Goal: Task Accomplishment & Management: Use online tool/utility

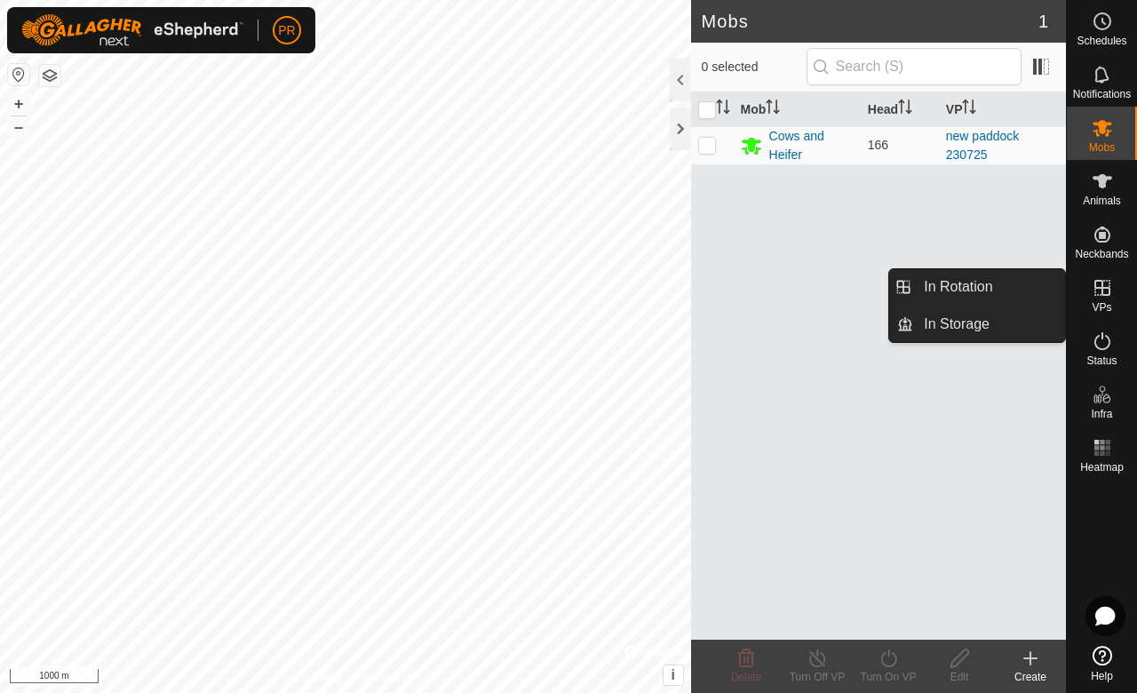
click at [1099, 304] on span "VPs" at bounding box center [1102, 307] width 20 height 11
click at [1097, 288] on icon at bounding box center [1102, 288] width 16 height 16
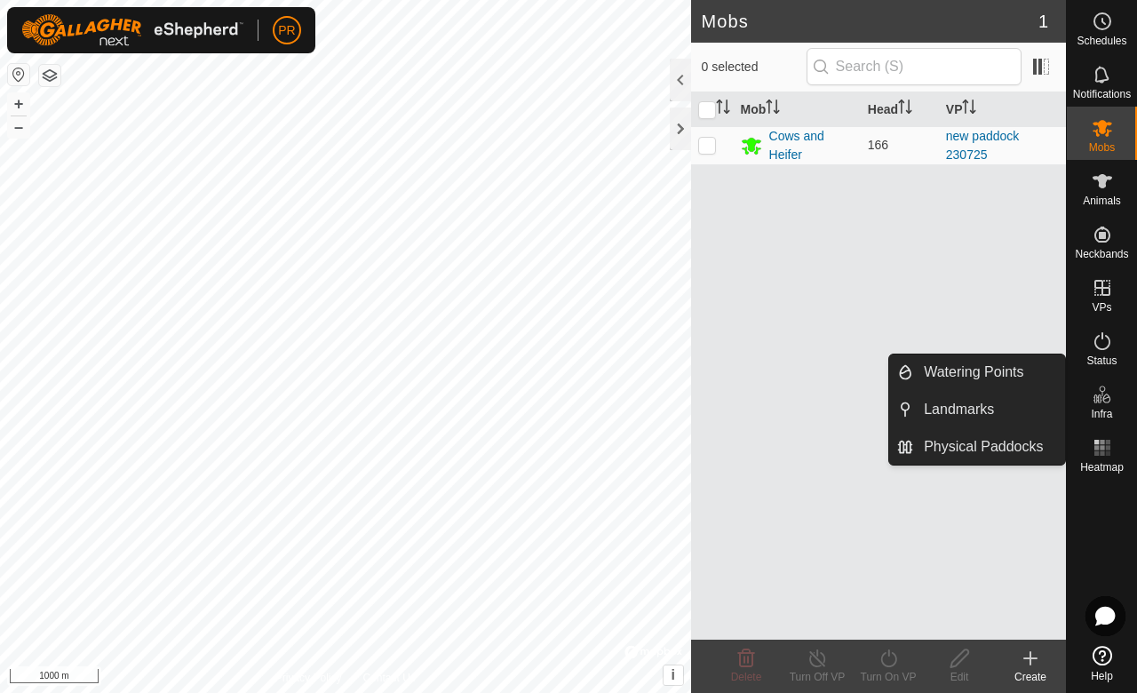
click at [1098, 401] on icon at bounding box center [1096, 398] width 9 height 9
click at [1108, 410] on span "Infra" at bounding box center [1101, 414] width 21 height 11
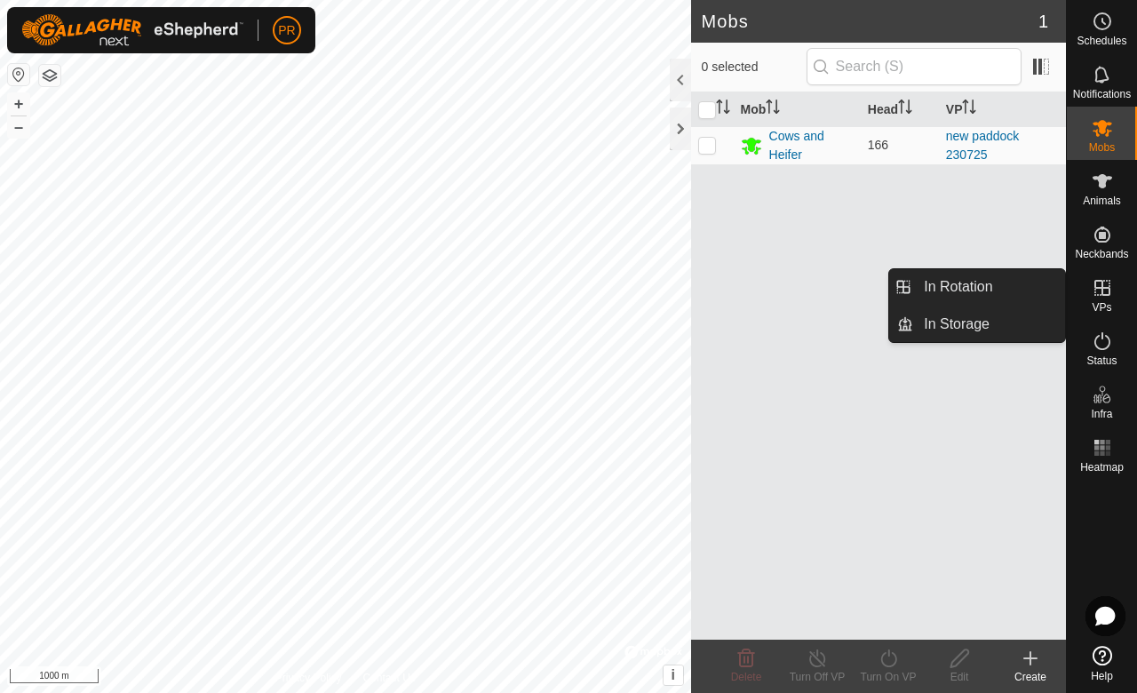
click at [1101, 302] on span "VPs" at bounding box center [1102, 307] width 20 height 11
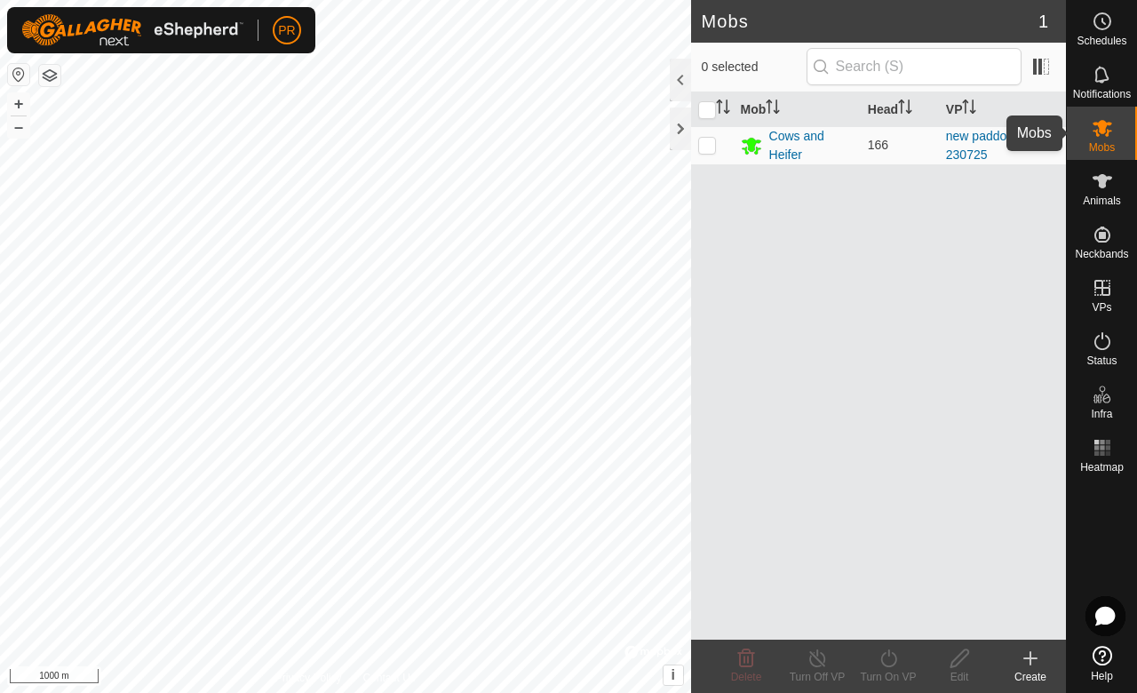
click at [1110, 136] on icon at bounding box center [1102, 127] width 21 height 21
click at [1105, 190] on icon at bounding box center [1102, 181] width 21 height 21
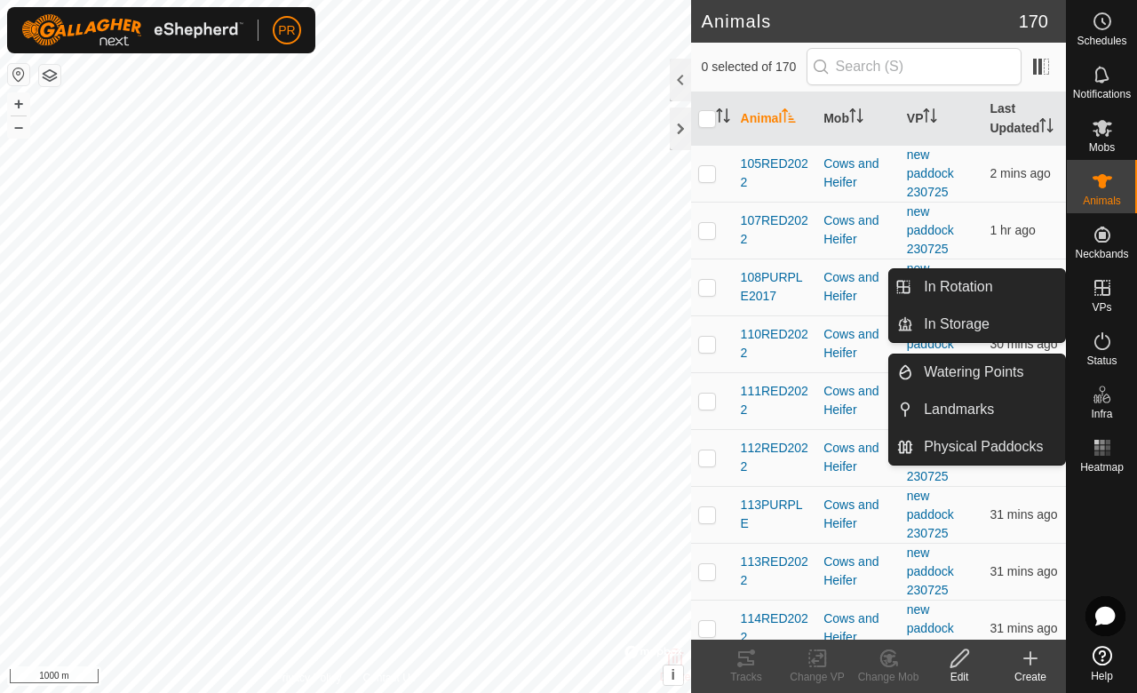
click at [1103, 398] on icon at bounding box center [1102, 394] width 21 height 21
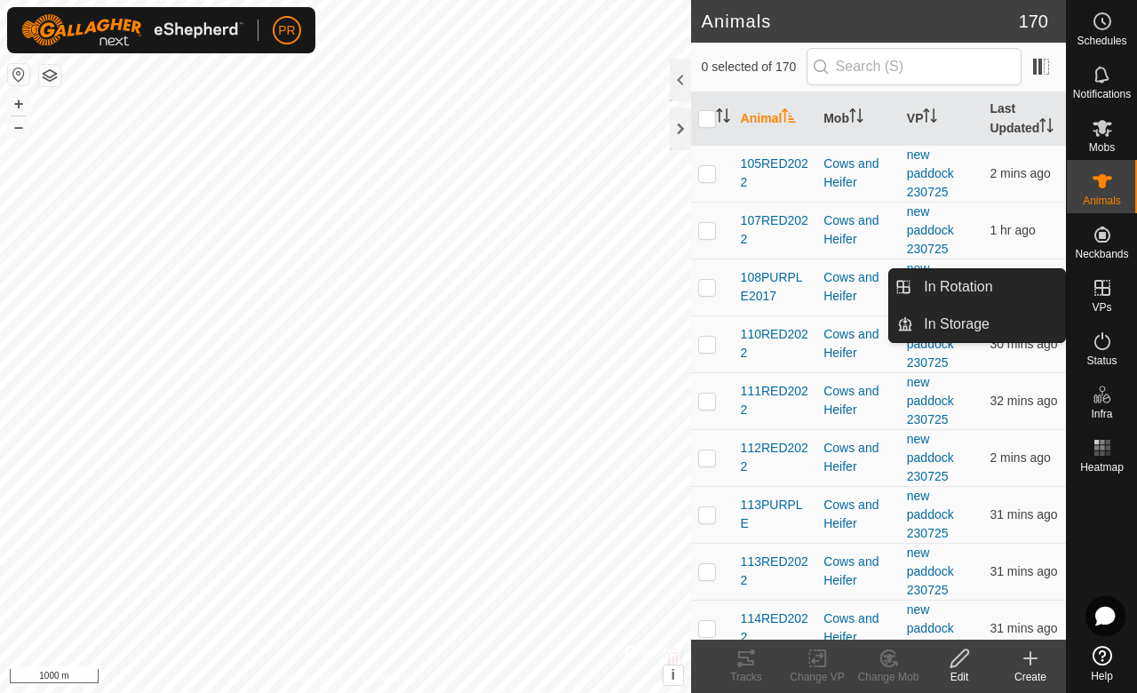
click at [1105, 291] on icon at bounding box center [1102, 287] width 21 height 21
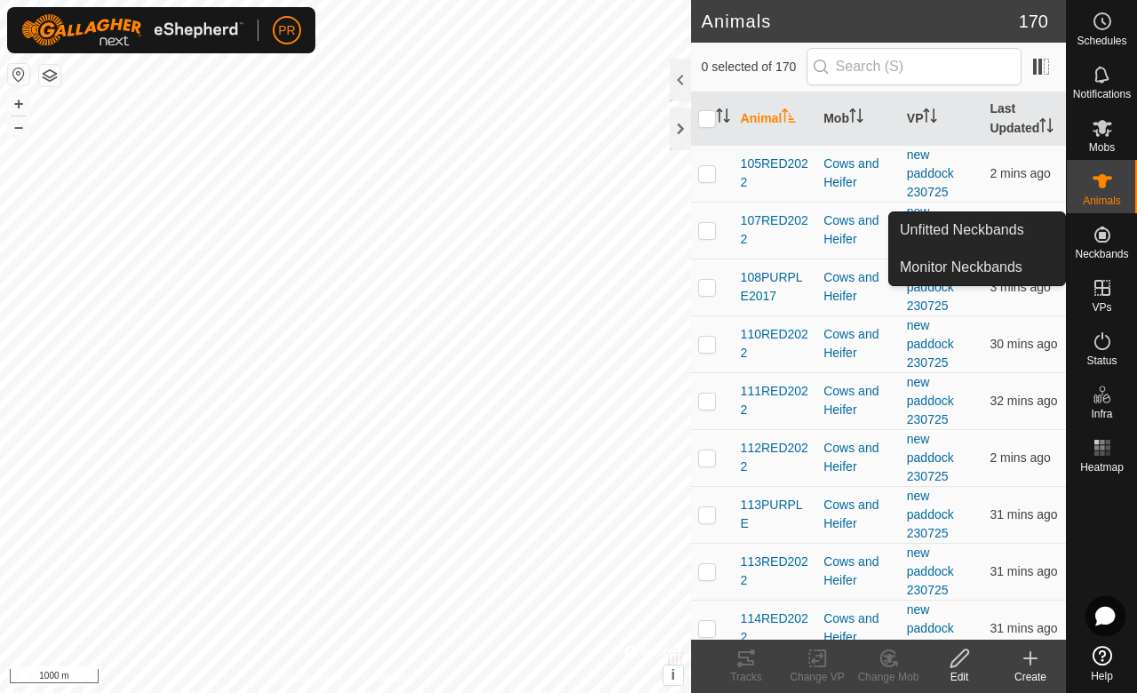
click at [1097, 243] on icon at bounding box center [1102, 234] width 21 height 21
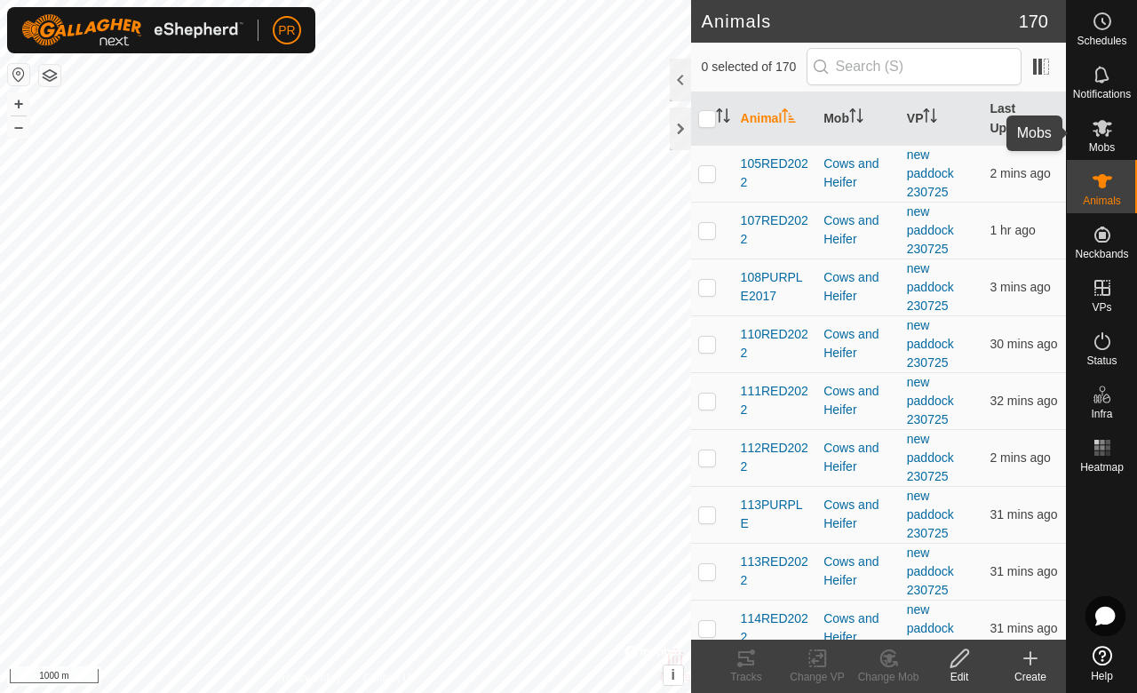
click at [1110, 133] on icon at bounding box center [1102, 127] width 21 height 21
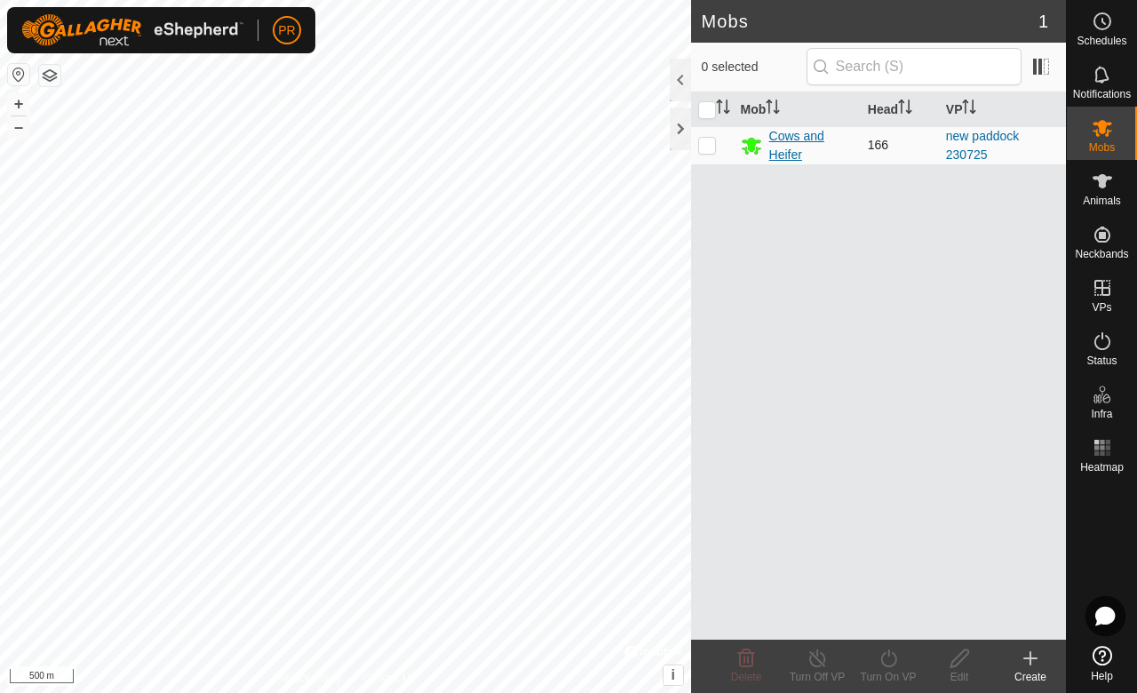
click at [800, 145] on div "Cows and Heifer" at bounding box center [811, 145] width 84 height 37
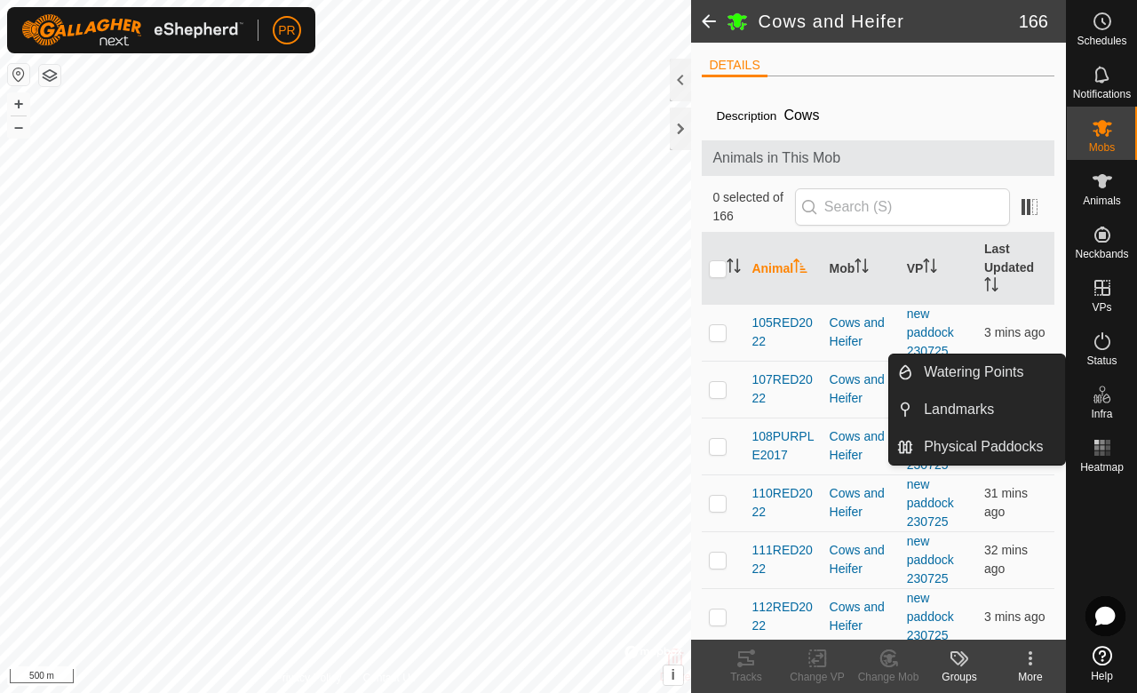
click at [1108, 415] on span "Infra" at bounding box center [1101, 414] width 21 height 11
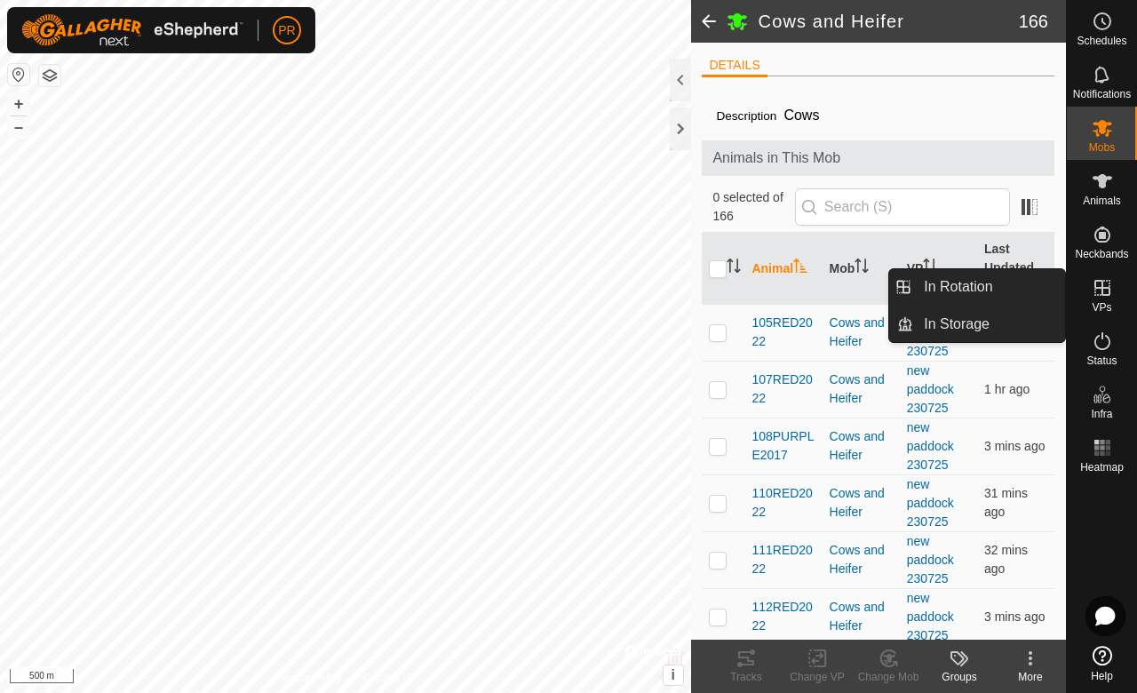
click at [1100, 298] on icon at bounding box center [1102, 287] width 21 height 21
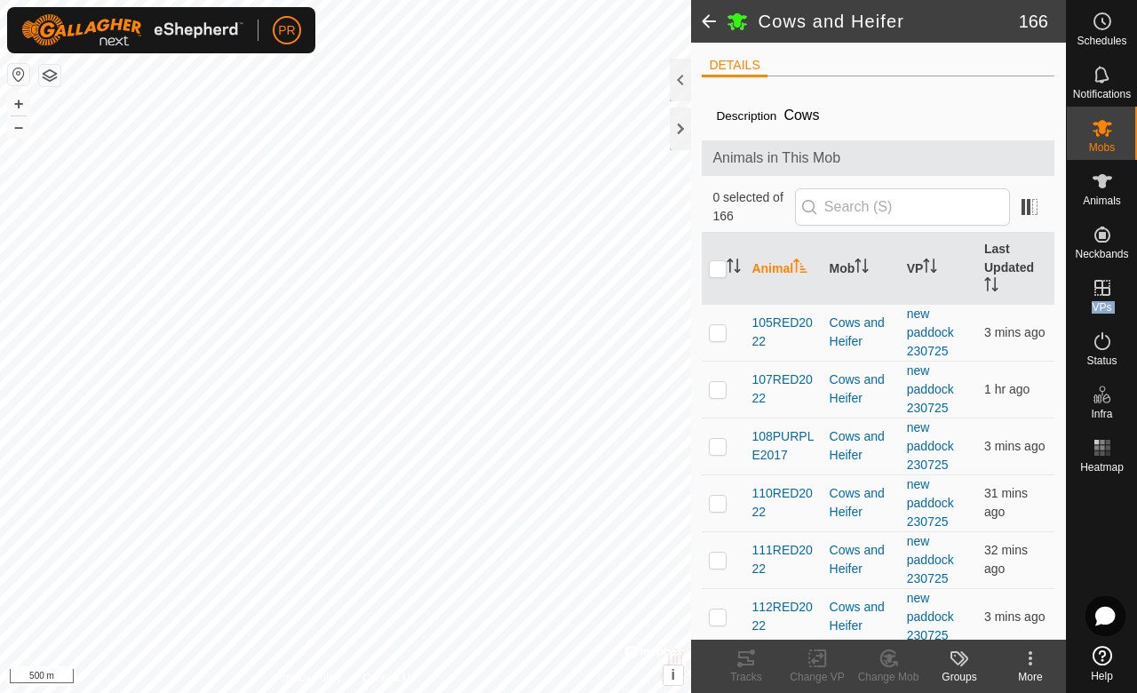
click at [1100, 298] on es-menu-bar "Schedules Notifications Mobs Animals Neckbands VPs Status Infra Heatmap Help In…" at bounding box center [1101, 346] width 71 height 693
click at [1098, 349] on icon at bounding box center [1102, 340] width 21 height 21
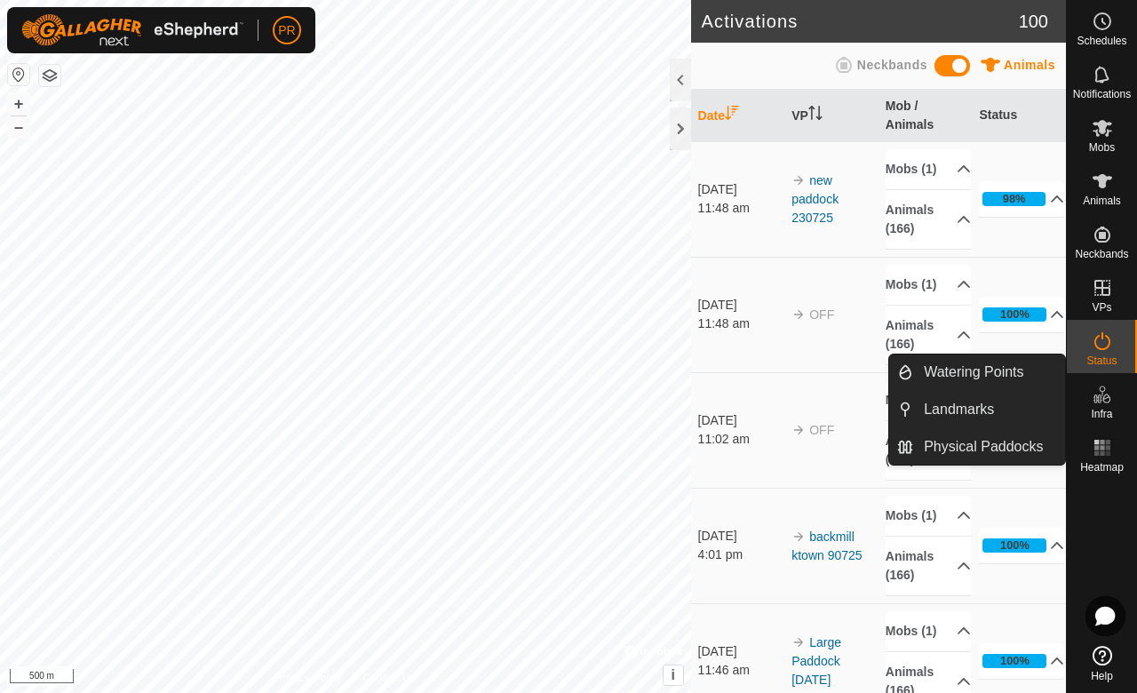
click at [1100, 406] on es-infrastructure-svg-icon at bounding box center [1102, 394] width 32 height 28
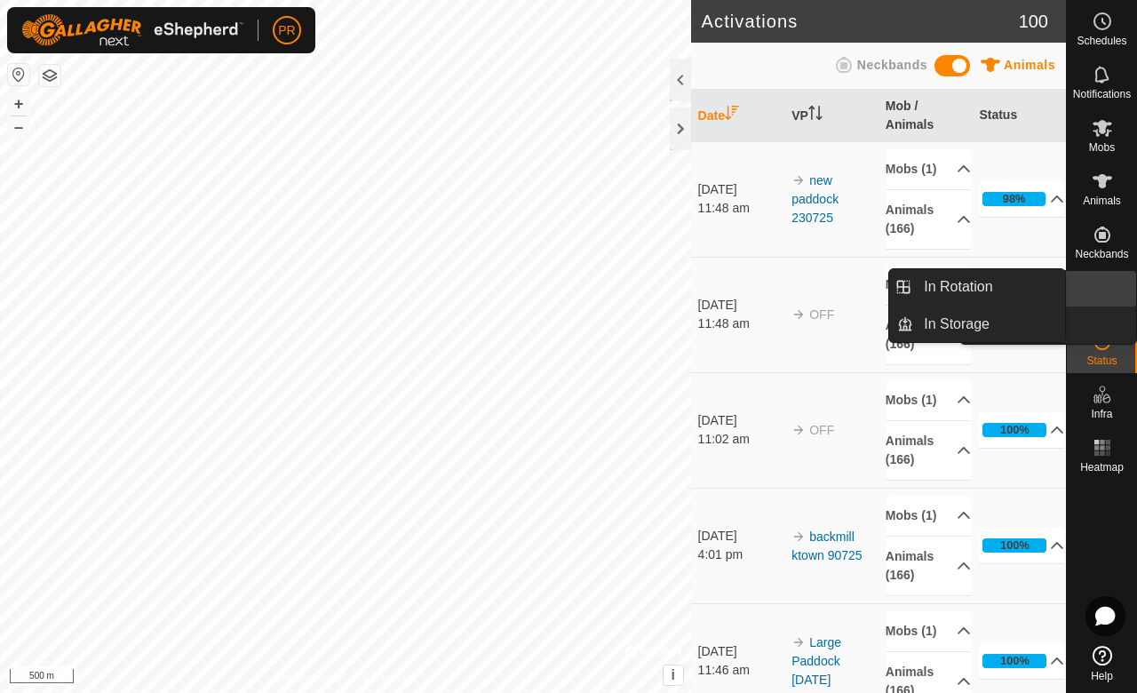
click at [1094, 282] on icon at bounding box center [1102, 288] width 16 height 16
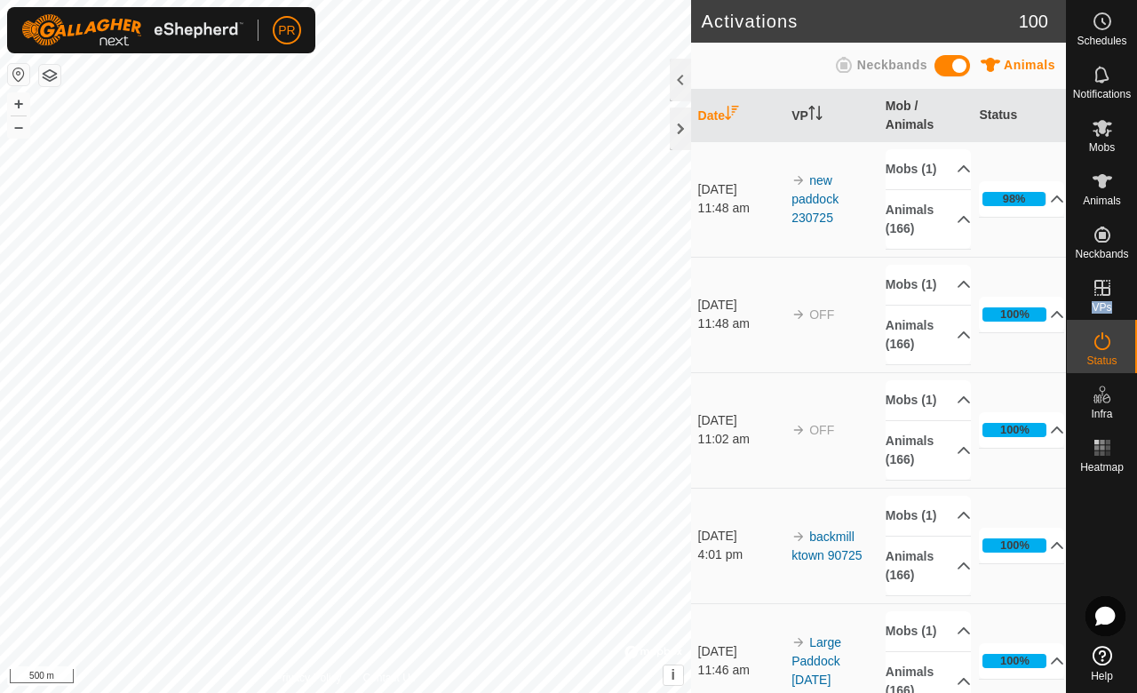
click at [1066, 692] on p-menu "In Rotation In Storage" at bounding box center [1066, 693] width 0 height 0
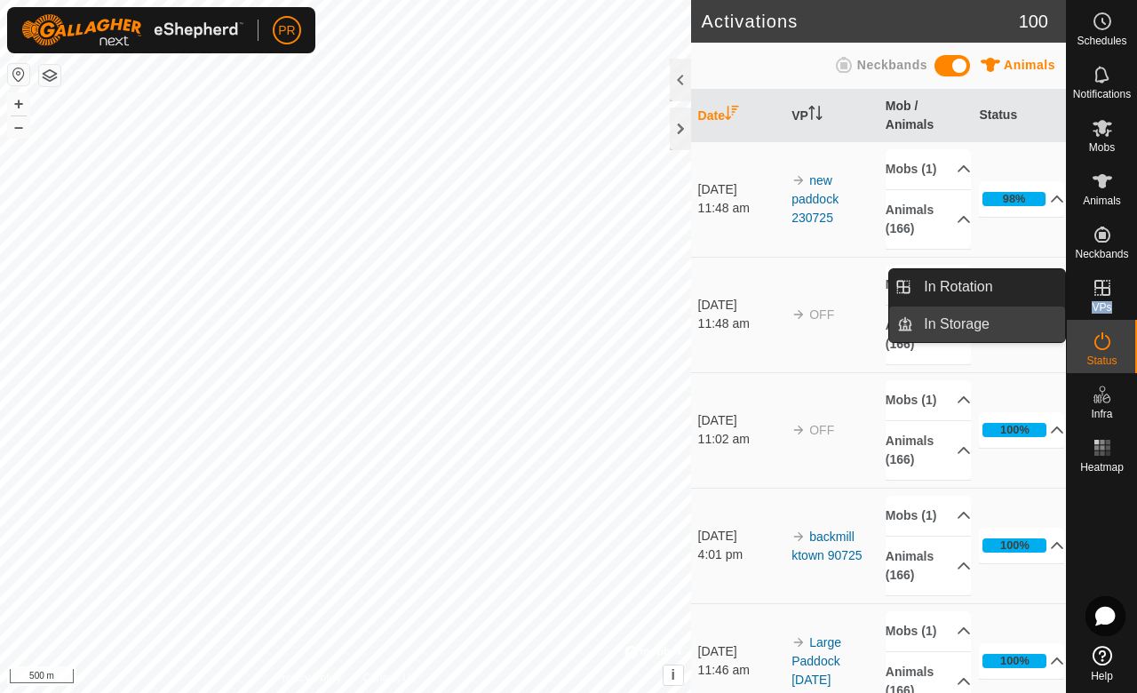
click at [995, 319] on link "In Storage" at bounding box center [989, 324] width 152 height 36
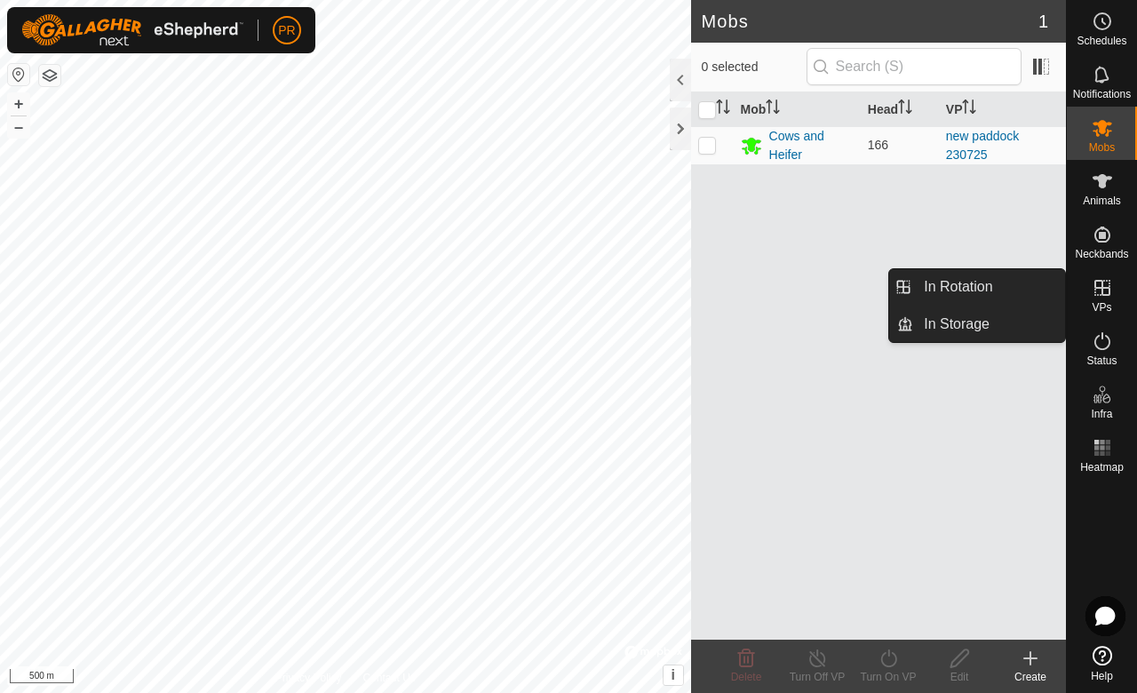
click at [1102, 294] on icon at bounding box center [1102, 288] width 16 height 16
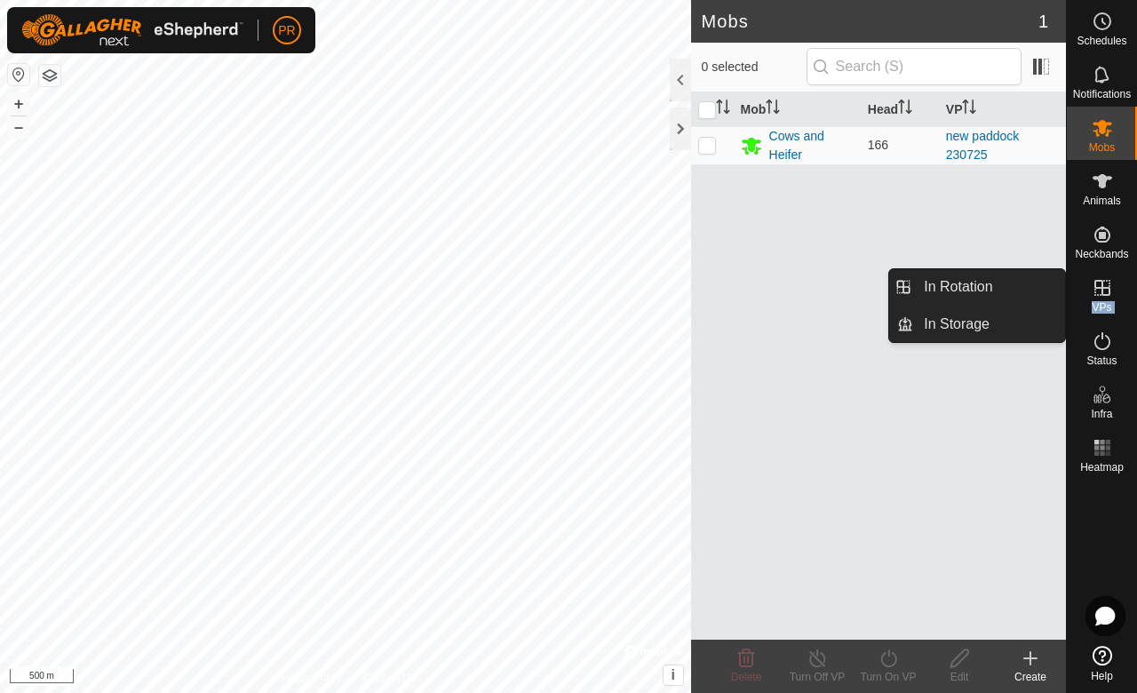
click at [1102, 294] on icon at bounding box center [1102, 288] width 16 height 16
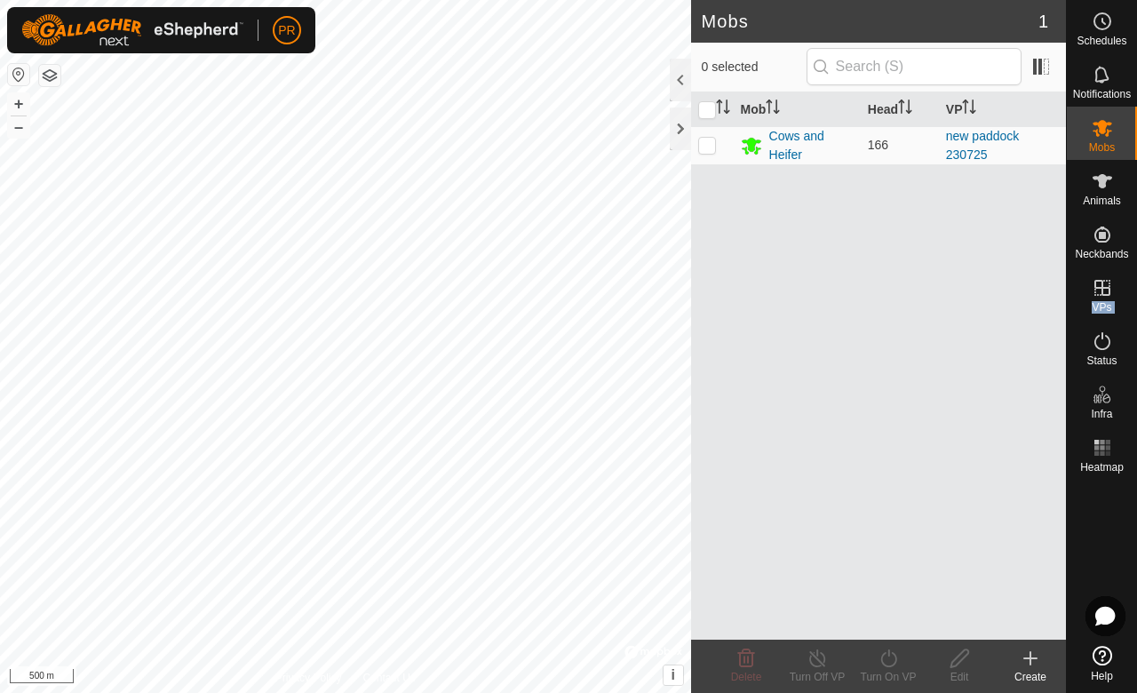
click at [1102, 294] on es-menu-bar "Schedules Notifications Mobs Animals Neckbands VPs Status Infra Heatmap Help In…" at bounding box center [1101, 346] width 71 height 693
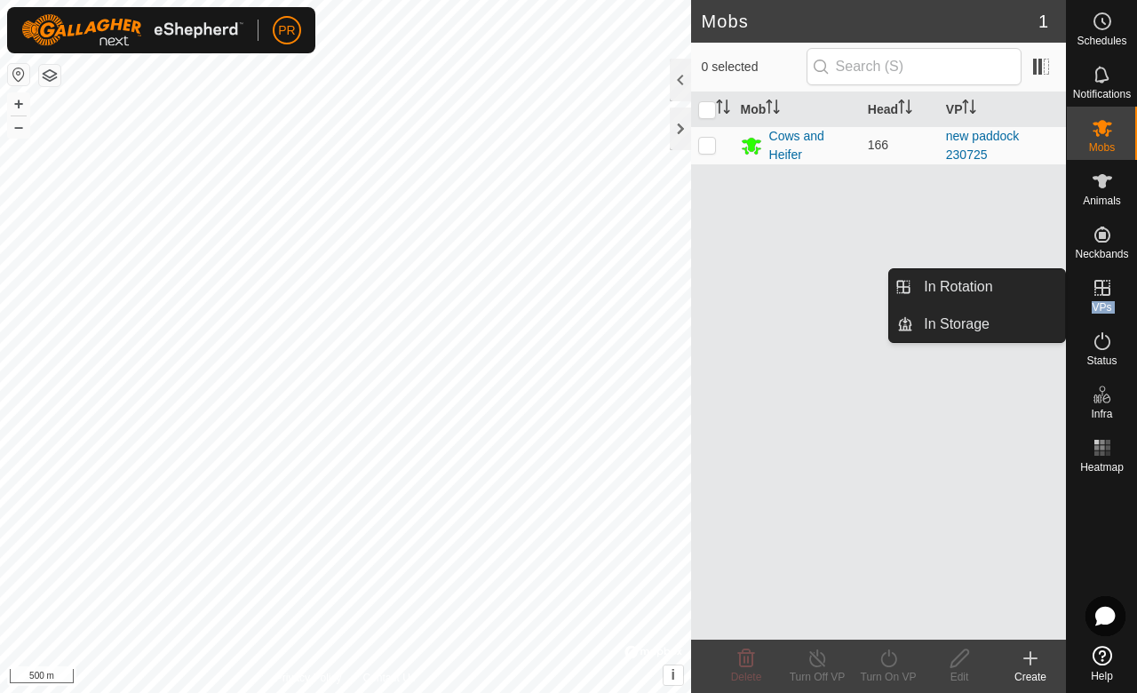
click at [1102, 294] on es-menu-bar "Schedules Notifications Mobs Animals Neckbands VPs Status Infra Heatmap Help In…" at bounding box center [1101, 346] width 71 height 693
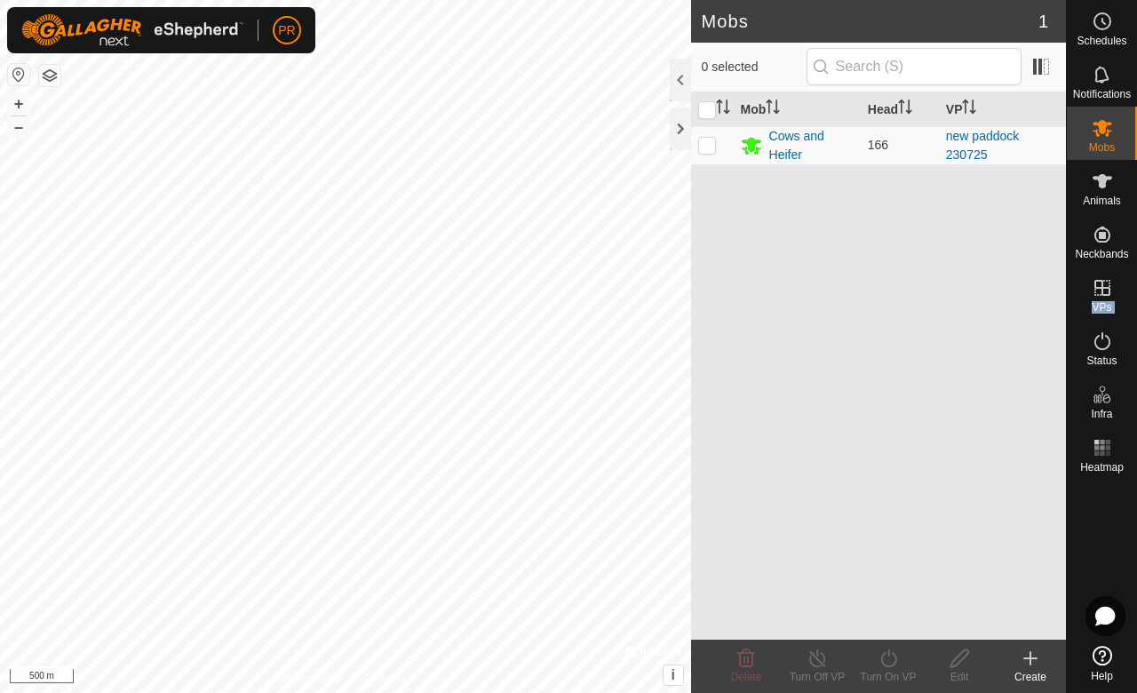
click at [1102, 294] on es-menu-bar "Schedules Notifications Mobs Animals Neckbands VPs Status Infra Heatmap Help" at bounding box center [1101, 346] width 71 height 693
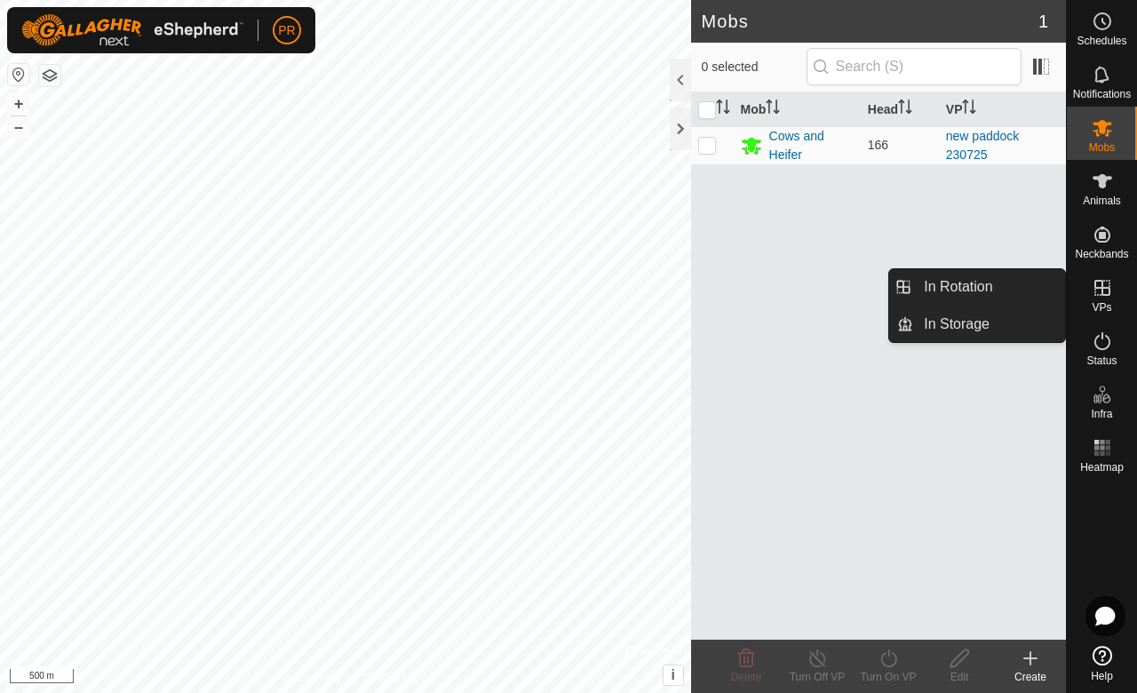
click at [1120, 298] on div "VPs" at bounding box center [1102, 292] width 70 height 53
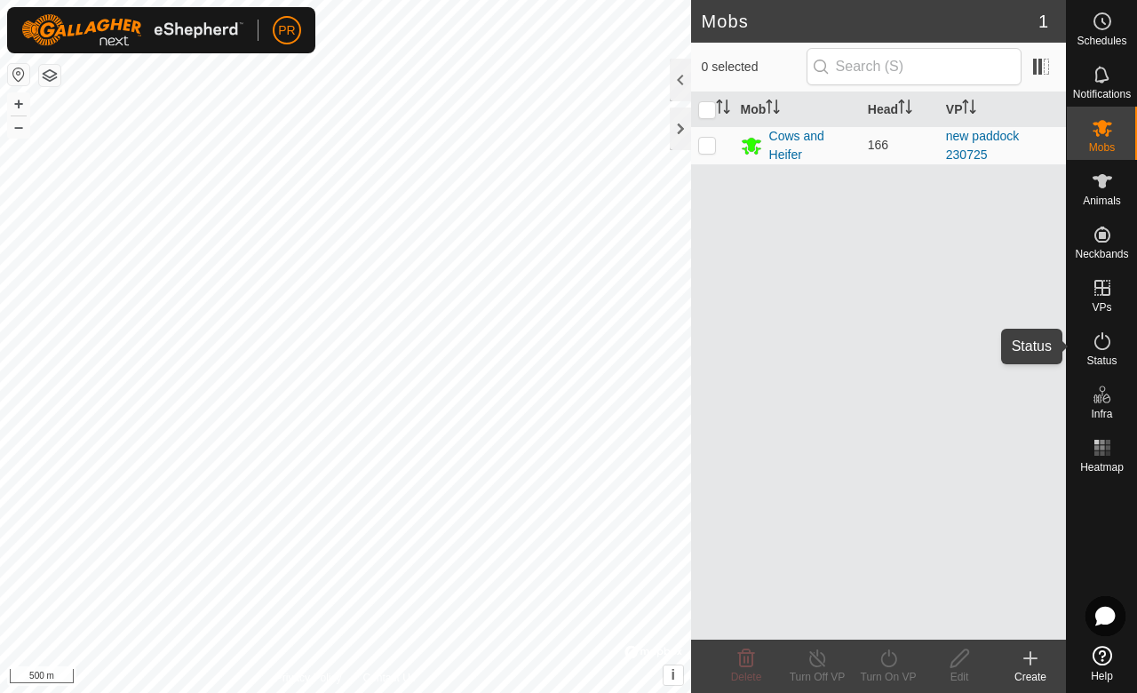
click at [1098, 348] on icon at bounding box center [1102, 341] width 16 height 18
click at [1103, 196] on span "Animals" at bounding box center [1102, 200] width 38 height 11
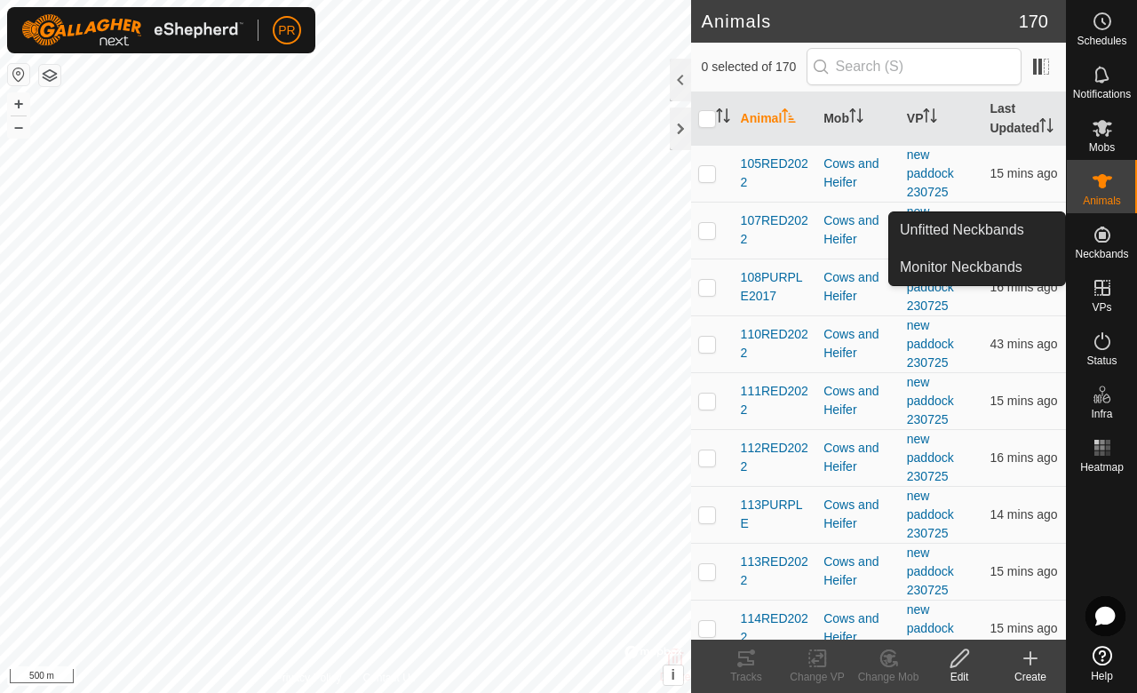
click at [1099, 243] on icon at bounding box center [1102, 234] width 21 height 21
click at [1100, 231] on icon at bounding box center [1102, 234] width 21 height 21
click at [1008, 234] on link "Unfitted Neckbands" at bounding box center [977, 230] width 176 height 36
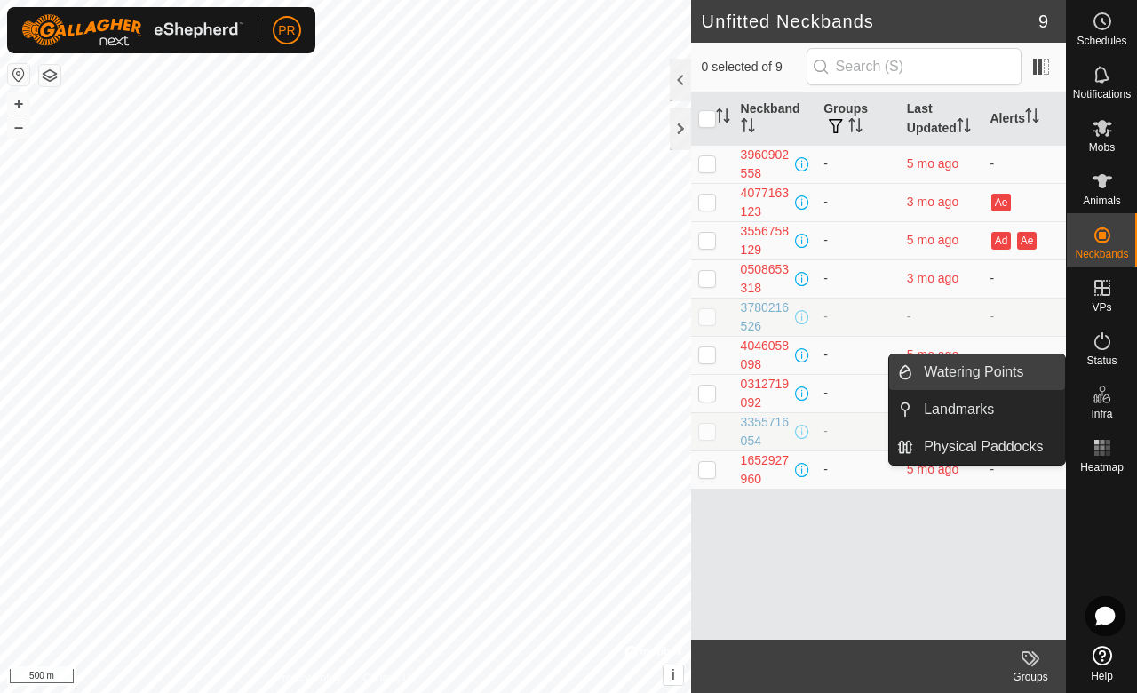
click at [1000, 364] on link "Watering Points" at bounding box center [989, 372] width 152 height 36
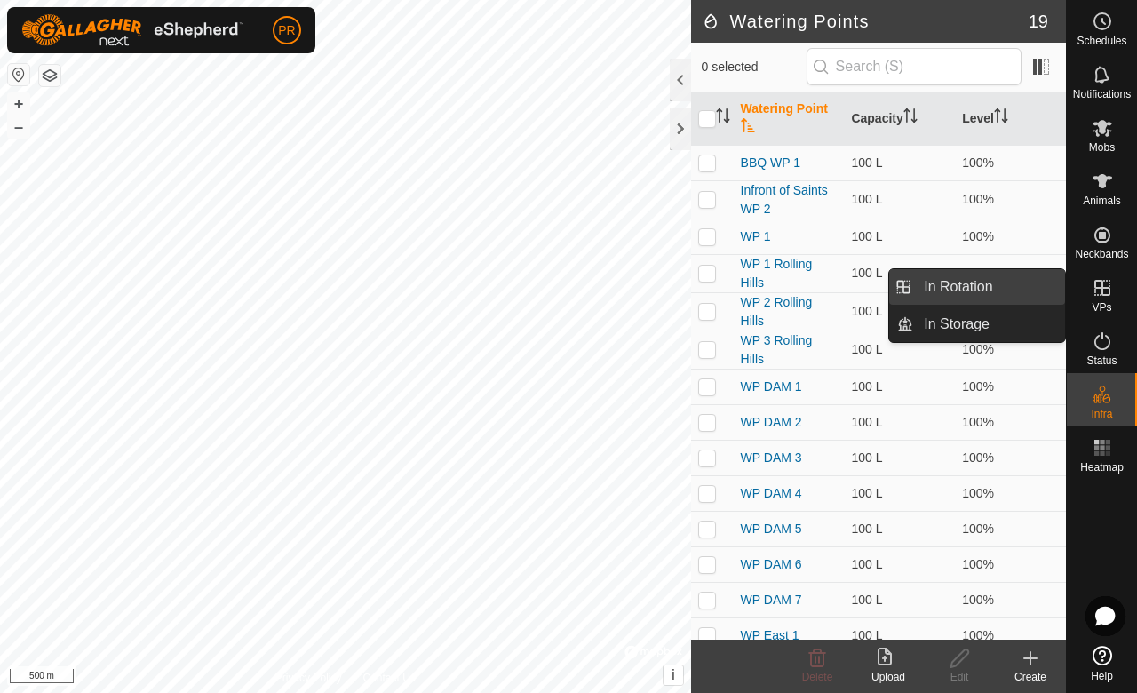
click at [1003, 291] on link "In Rotation" at bounding box center [989, 287] width 152 height 36
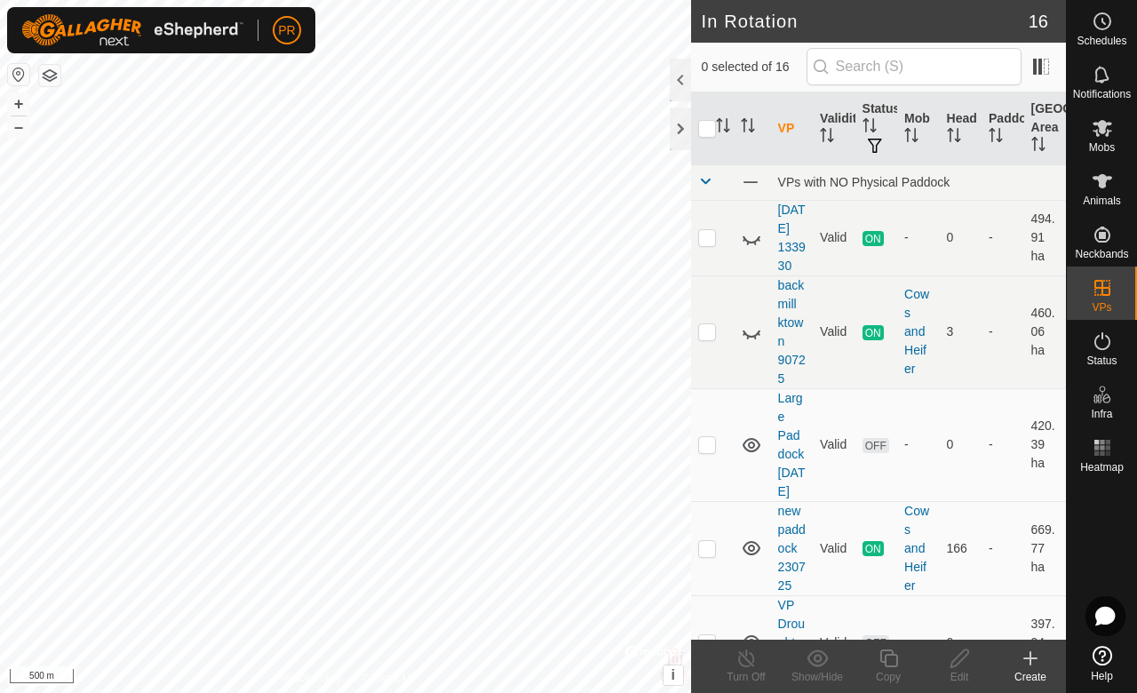
click at [1027, 658] on icon at bounding box center [1030, 658] width 12 height 0
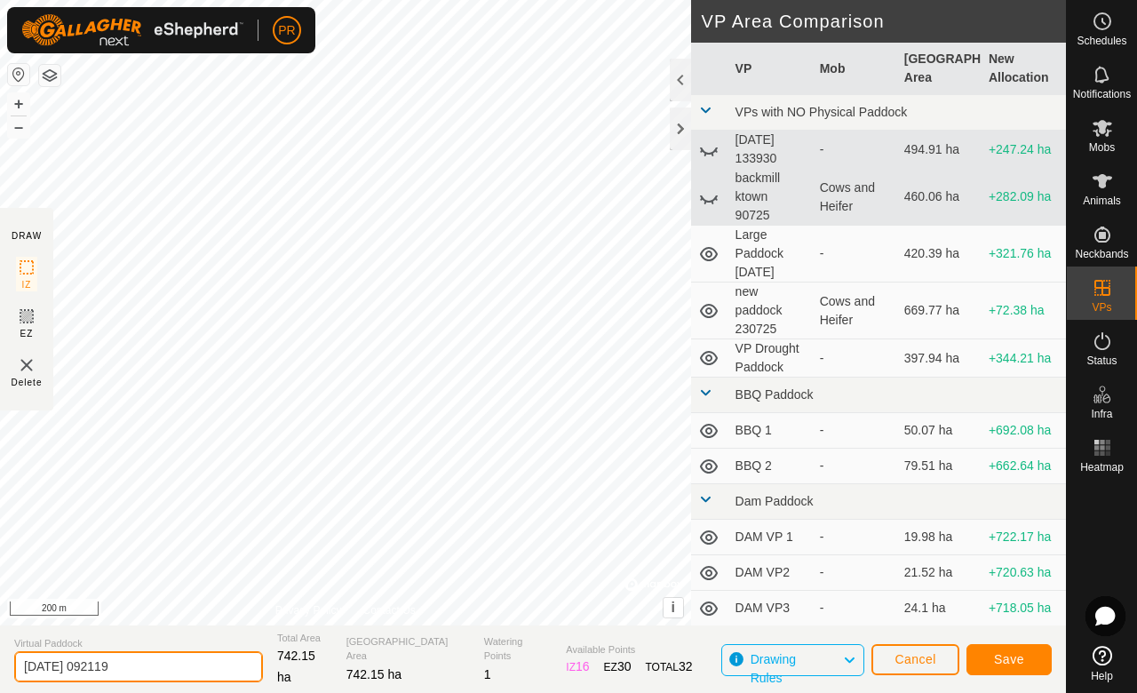
click at [140, 674] on input "2025-08-26 092119" at bounding box center [138, 666] width 249 height 31
type input "2"
type input "26 08 25 big paddock"
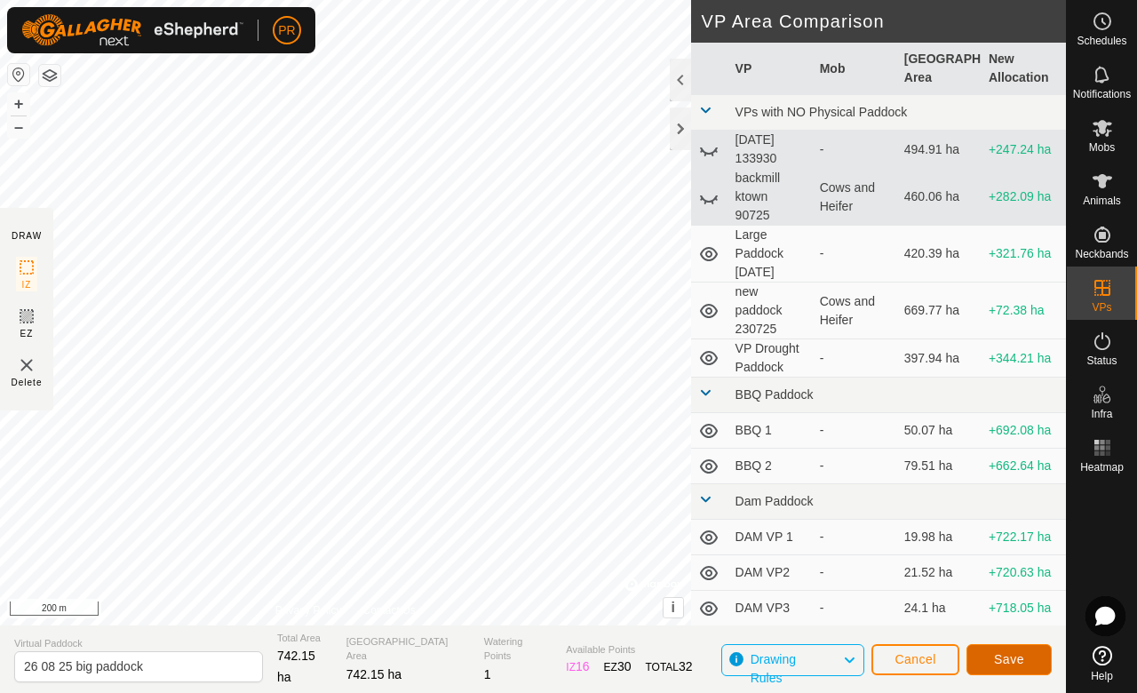
click at [1007, 652] on span "Save" at bounding box center [1009, 659] width 30 height 14
